Goal: Task Accomplishment & Management: Complete application form

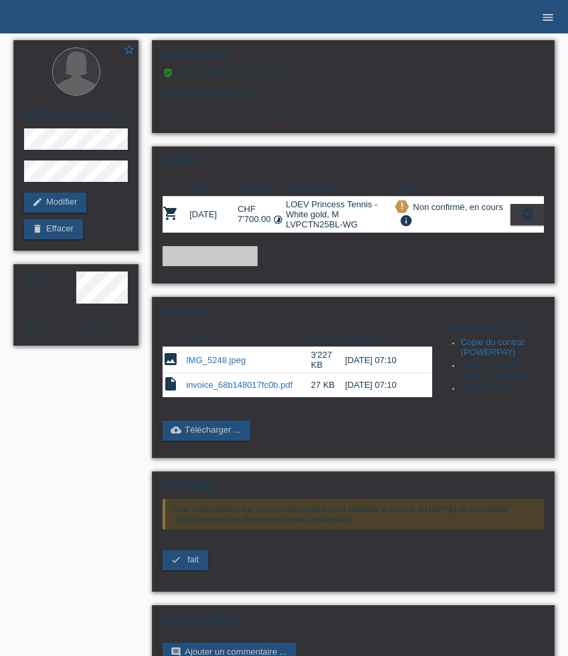
click at [550, 17] on icon "menu" at bounding box center [547, 17] width 13 height 13
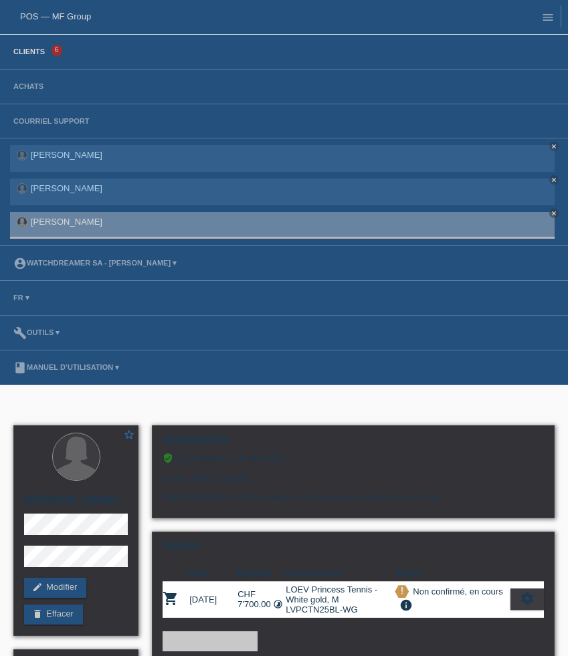
click at [19, 50] on link "Clients" at bounding box center [29, 52] width 45 height 8
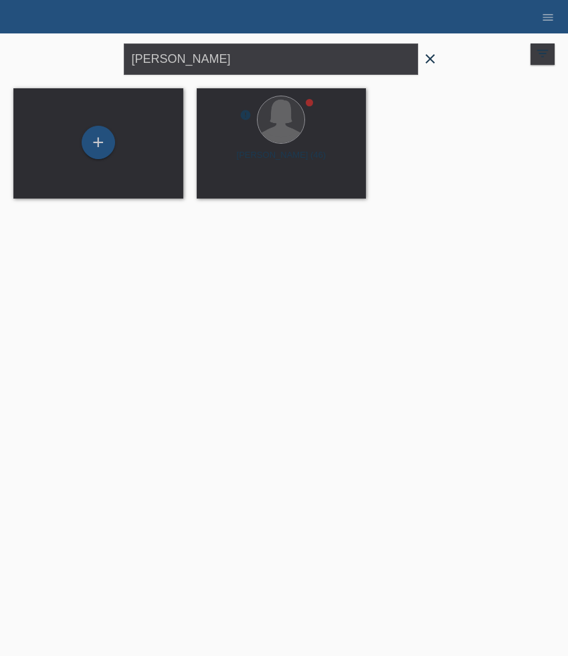
click at [429, 64] on icon "close" at bounding box center [430, 59] width 16 height 16
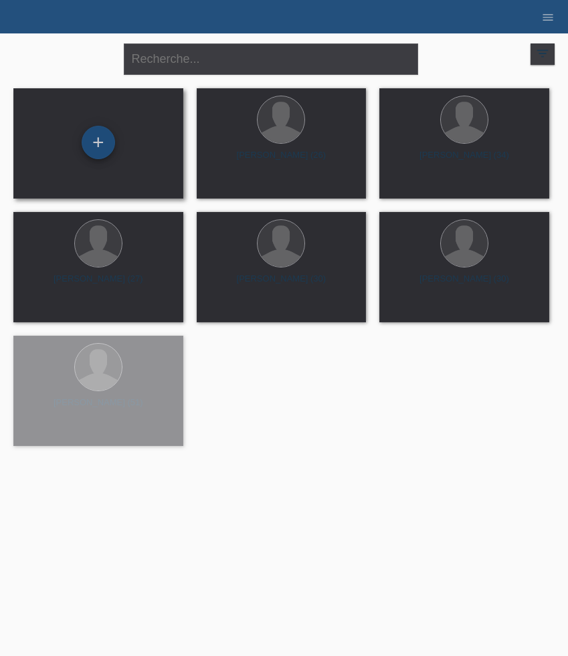
click at [104, 142] on div "+" at bounding box center [98, 142] width 33 height 33
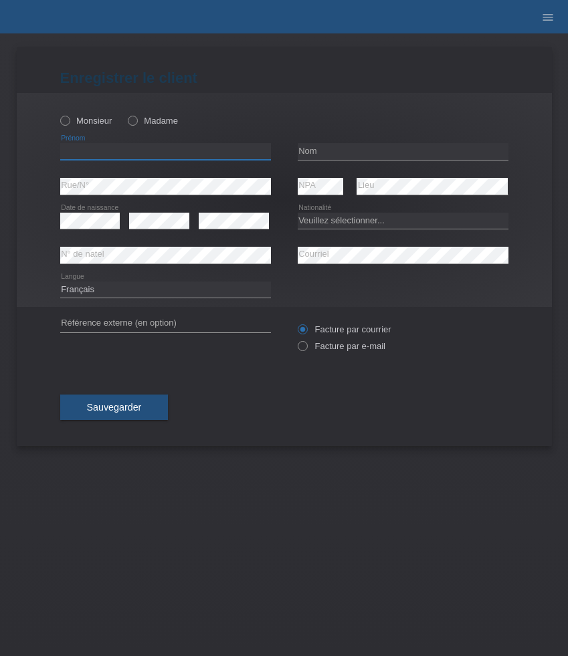
click at [122, 153] on input "text" at bounding box center [165, 151] width 211 height 17
paste input "[PERSON_NAME]"
type input "Rodrigo"
click at [78, 128] on div "Monsieur Madame" at bounding box center [165, 120] width 211 height 27
click at [78, 125] on label "Monsieur" at bounding box center [86, 121] width 52 height 10
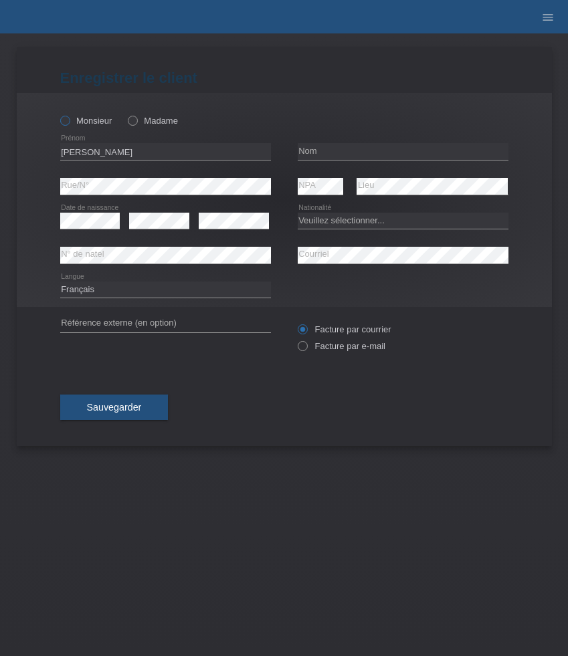
click at [69, 124] on input "Monsieur" at bounding box center [64, 120] width 9 height 9
radio input "true"
click at [343, 149] on input "text" at bounding box center [403, 151] width 211 height 17
paste input "Armuna Da Silva"
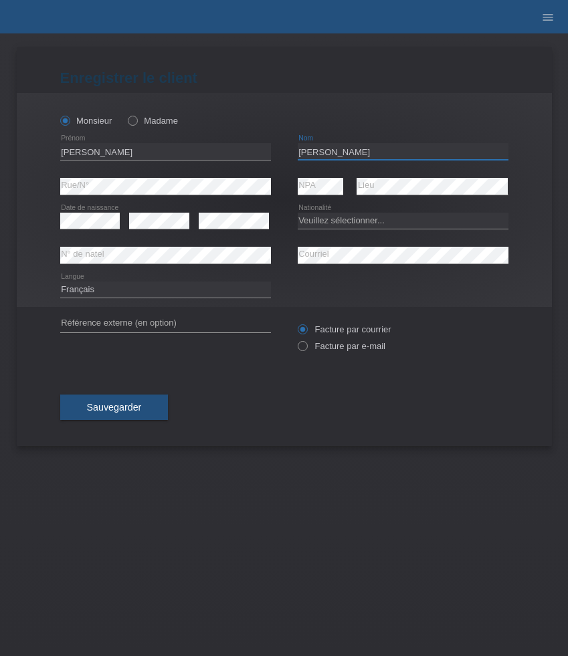
type input "Armuna Da Silva"
click at [316, 221] on select "Veuillez sélectionner... Suisse Allemagne Autriche Liechtenstein ------------ A…" at bounding box center [403, 221] width 211 height 16
select select "CH"
click at [298, 213] on select "Veuillez sélectionner... Suisse Allemagne Autriche Liechtenstein ------------ A…" at bounding box center [403, 221] width 211 height 16
click at [197, 292] on select "Deutsch Français Italiano English" at bounding box center [165, 290] width 211 height 16
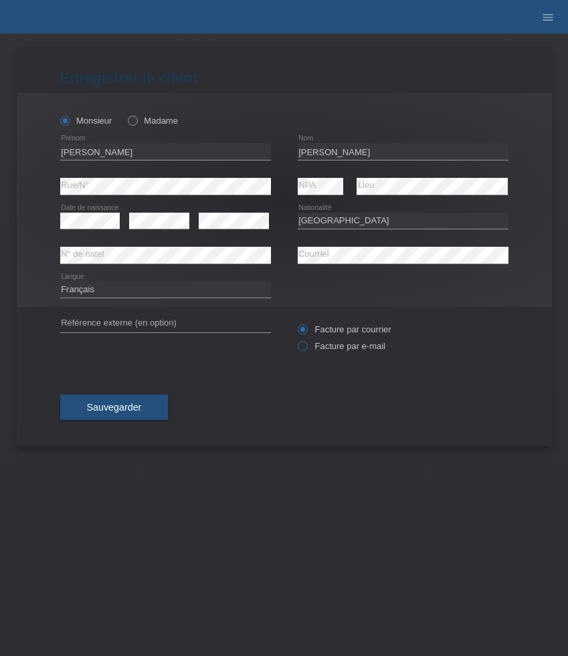
click at [333, 347] on label "Facture par e-mail" at bounding box center [342, 346] width 88 height 10
click at [306, 347] on input "Facture par e-mail" at bounding box center [302, 349] width 9 height 17
radio input "true"
click at [147, 401] on button "Sauvegarder" at bounding box center [114, 407] width 108 height 25
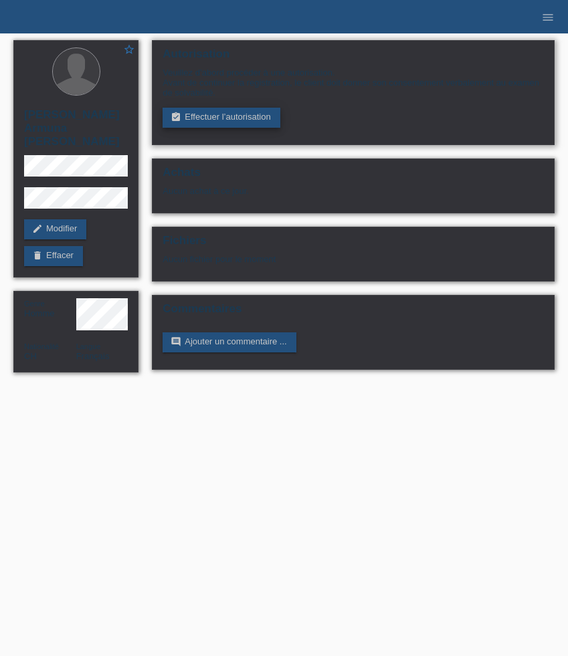
click at [205, 113] on link "assignment_turned_in Effectuer l’autorisation" at bounding box center [221, 118] width 117 height 20
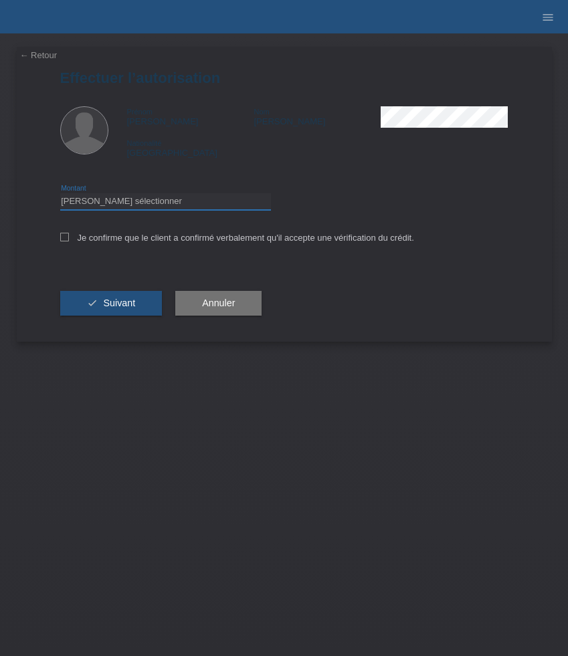
click at [211, 204] on select "Veuillez sélectionner CHF 1.00 - CHF 499.00 CHF 500.00 - CHF 1'999.00 CHF 2'000…" at bounding box center [165, 201] width 211 height 16
select select "3"
click at [60, 195] on select "Veuillez sélectionner CHF 1.00 - CHF 499.00 CHF 500.00 - CHF 1'999.00 CHF 2'000…" at bounding box center [165, 201] width 211 height 16
click at [204, 243] on label "Je confirme que le client a confirmé verbalement qu'il accepte une vérification…" at bounding box center [237, 238] width 354 height 10
click at [69, 242] on input "Je confirme que le client a confirmé verbalement qu'il accepte une vérification…" at bounding box center [64, 237] width 9 height 9
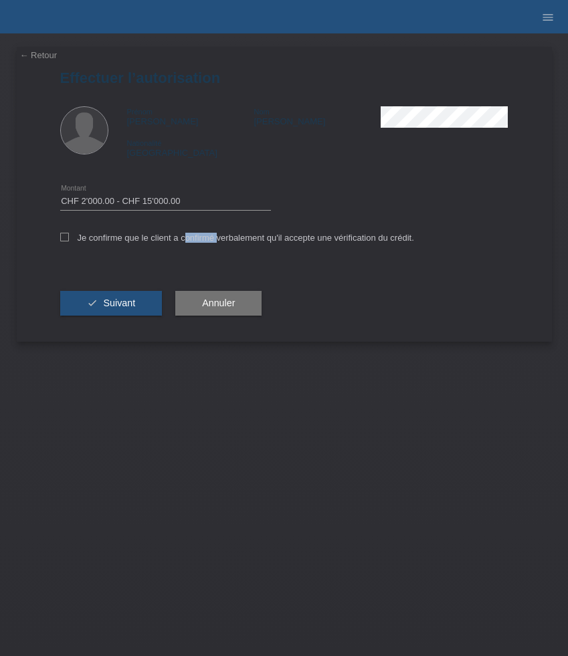
checkbox input "true"
click at [114, 320] on div "check Suivant" at bounding box center [111, 304] width 102 height 78
click at [114, 312] on button "check Suivant" at bounding box center [111, 303] width 102 height 25
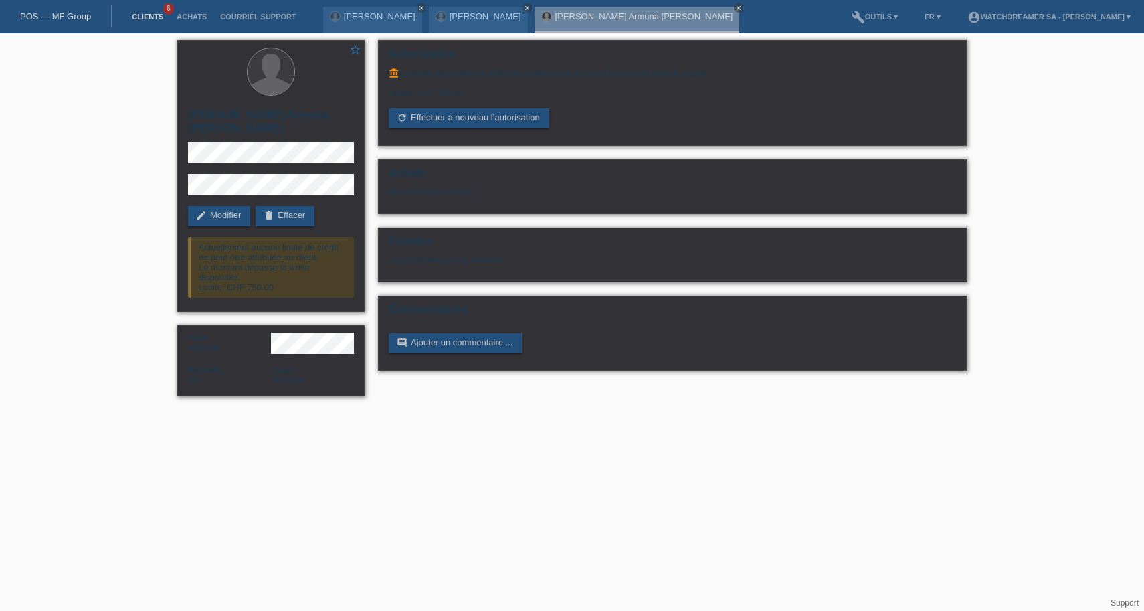
click at [145, 17] on link "Clients" at bounding box center [147, 17] width 45 height 8
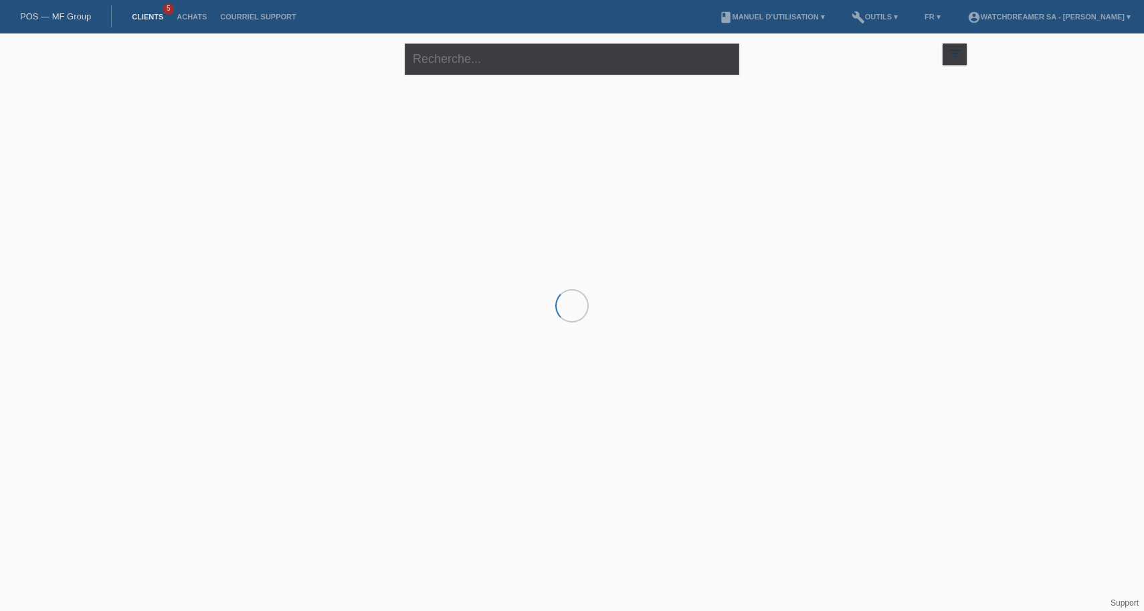
click at [947, 56] on icon "filter_list" at bounding box center [954, 53] width 15 height 15
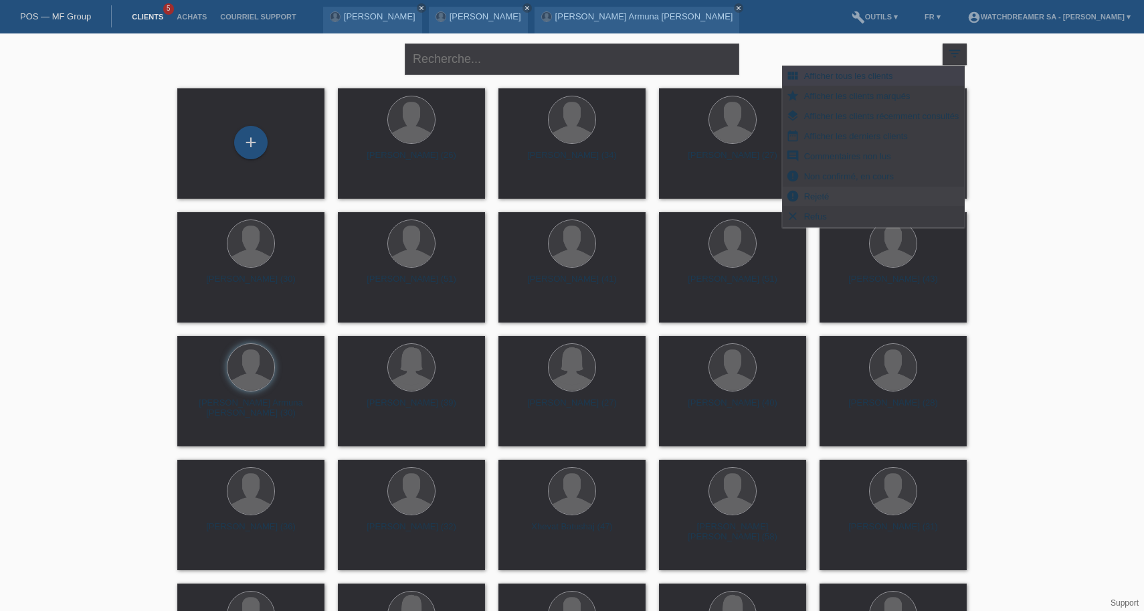
click at [814, 196] on span "Rejeté" at bounding box center [816, 196] width 29 height 16
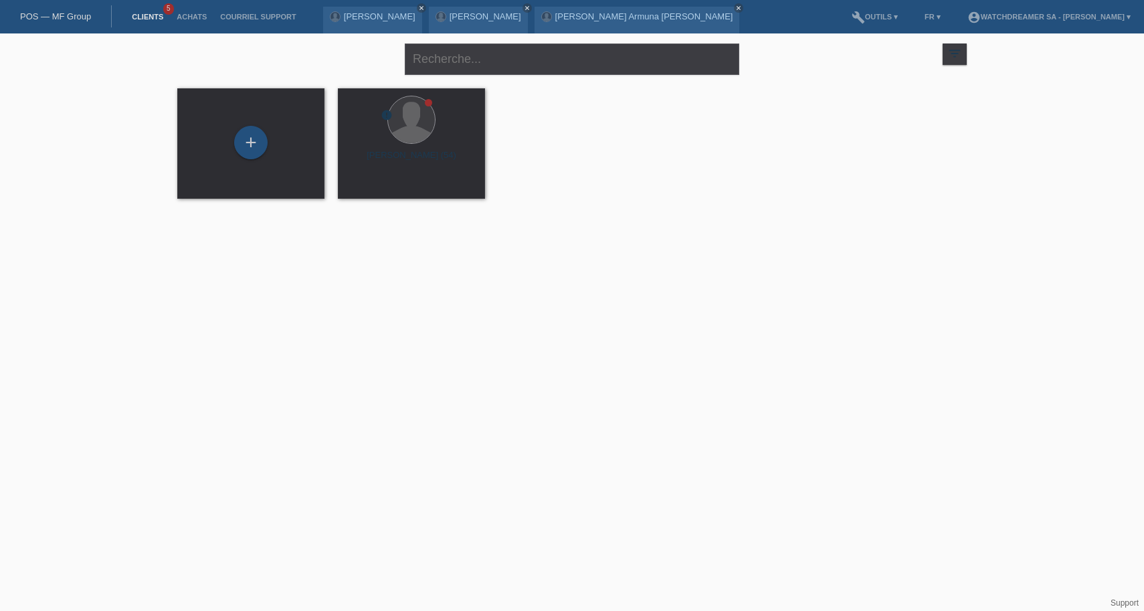
click at [959, 50] on icon "filter_list" at bounding box center [954, 53] width 15 height 15
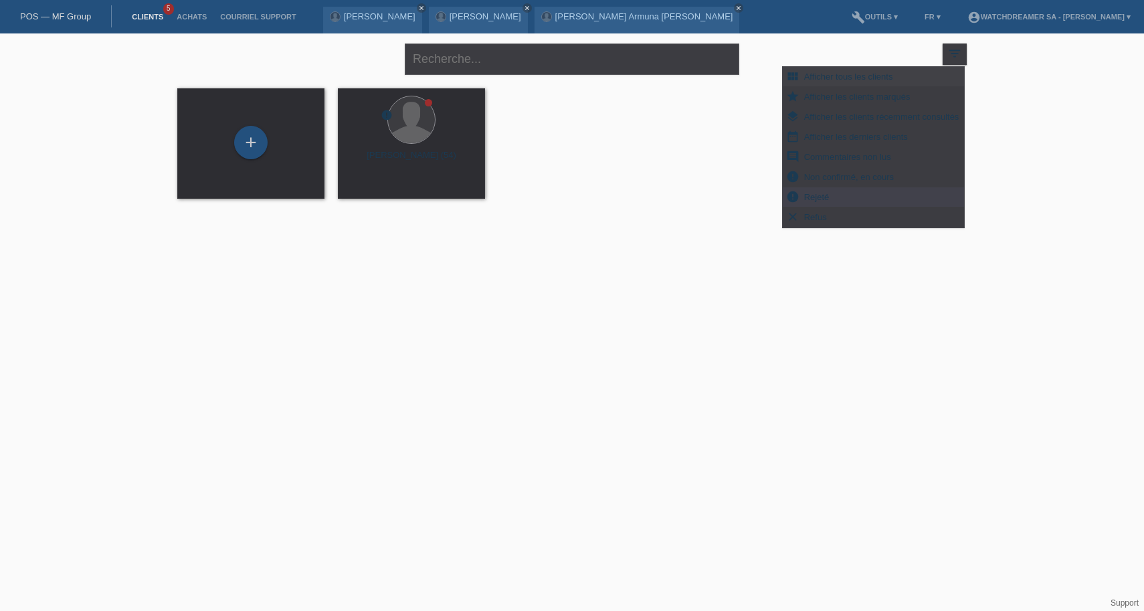
click at [873, 77] on span "Afficher tous les clients" at bounding box center [848, 76] width 93 height 16
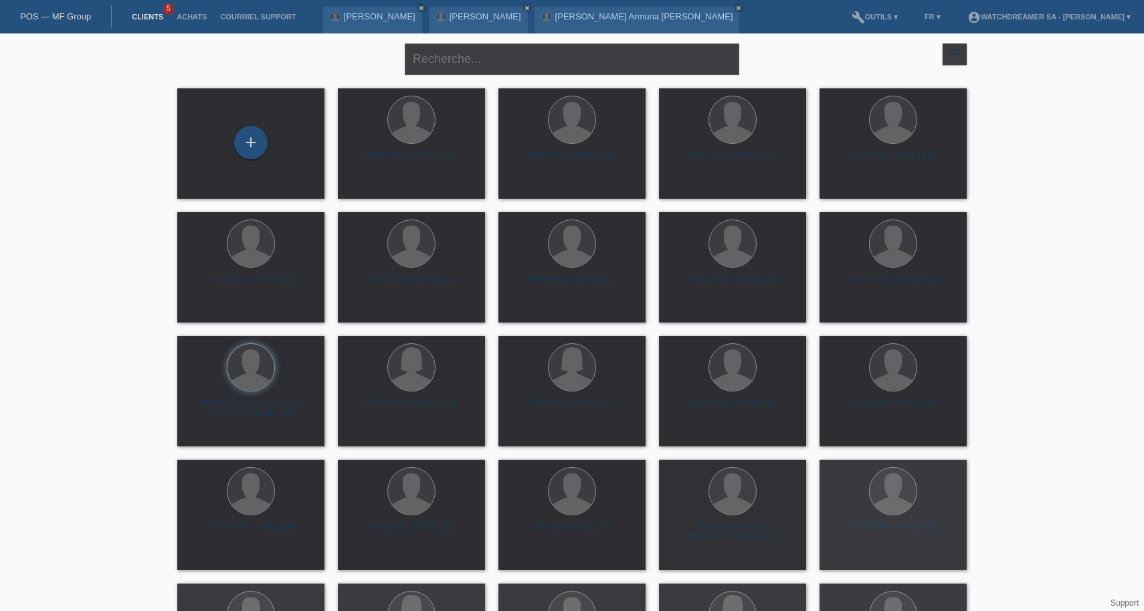
click at [948, 61] on div "filter_list" at bounding box center [955, 53] width 24 height 21
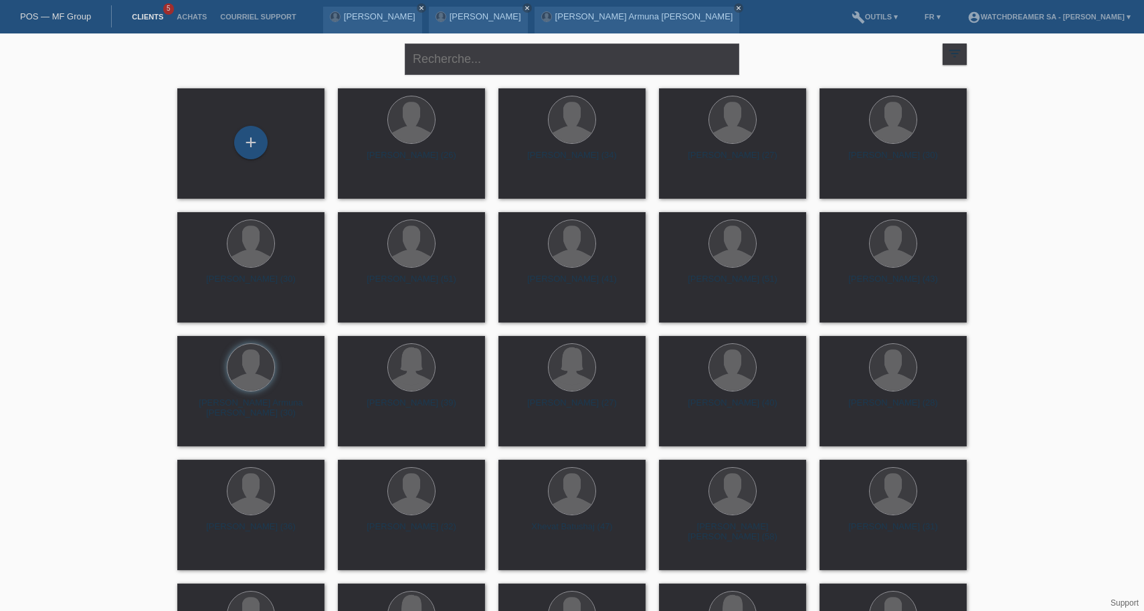
click at [947, 61] on div "filter_list" at bounding box center [955, 53] width 24 height 21
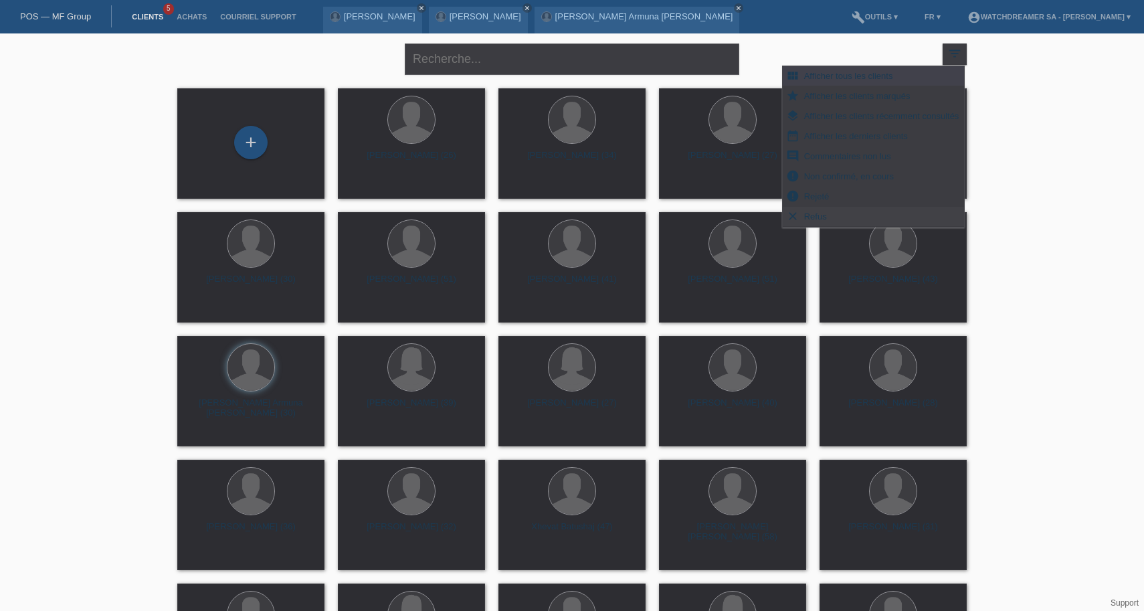
click at [830, 216] on div "clear Refus" at bounding box center [873, 217] width 181 height 20
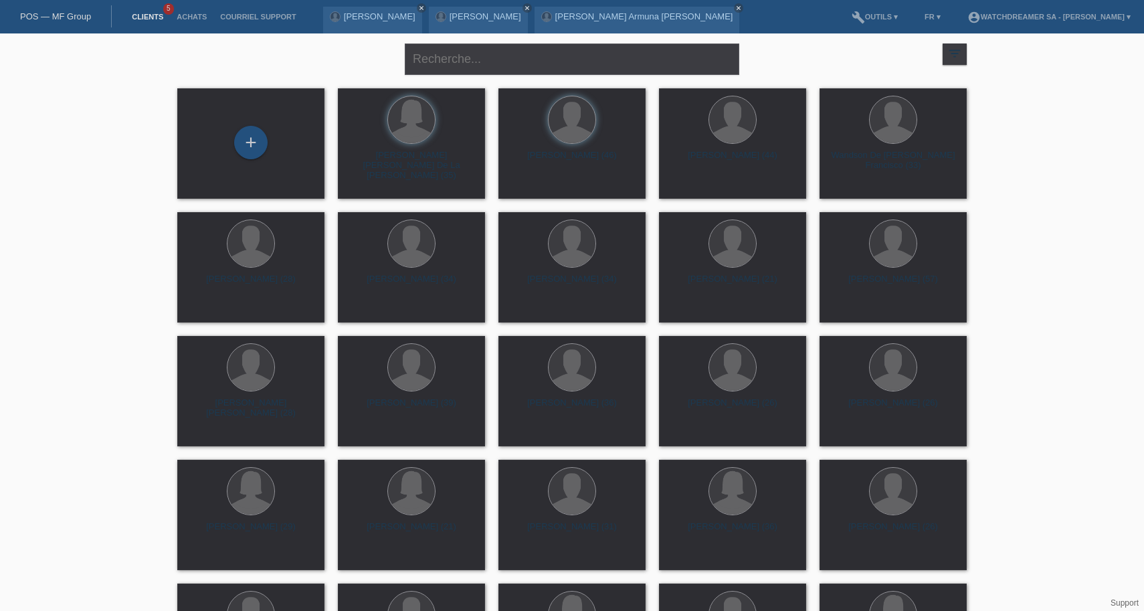
click at [949, 45] on div "filter_list" at bounding box center [955, 53] width 24 height 21
click at [954, 56] on icon "filter_list" at bounding box center [954, 53] width 15 height 15
